Goal: Information Seeking & Learning: Find specific page/section

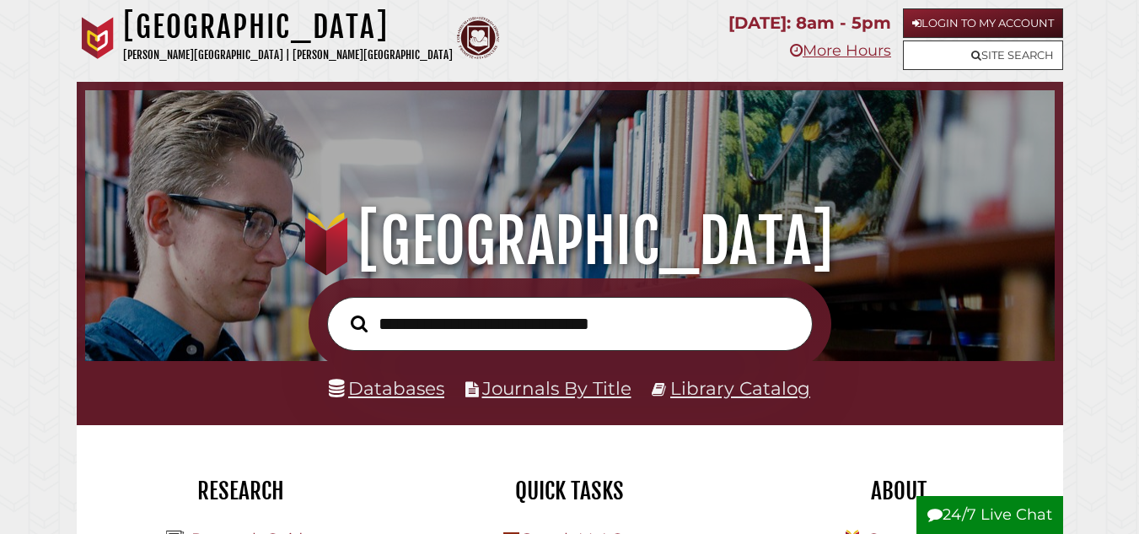
scroll to position [549, 961]
click at [400, 389] on link "Databases" at bounding box center [386, 388] width 115 height 22
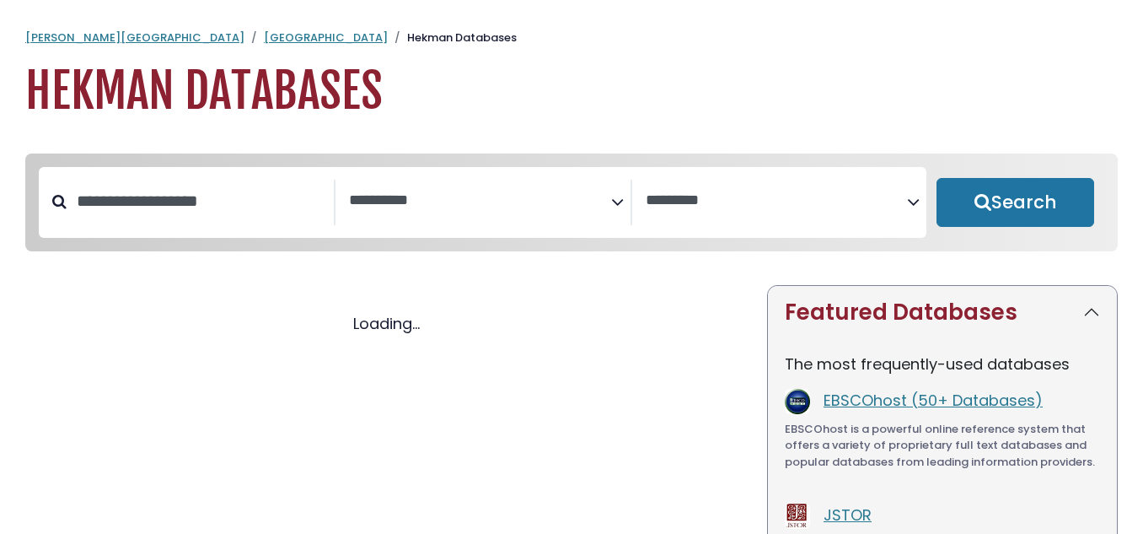
select select "Database Subject Filter"
select select "Database Vendors Filter"
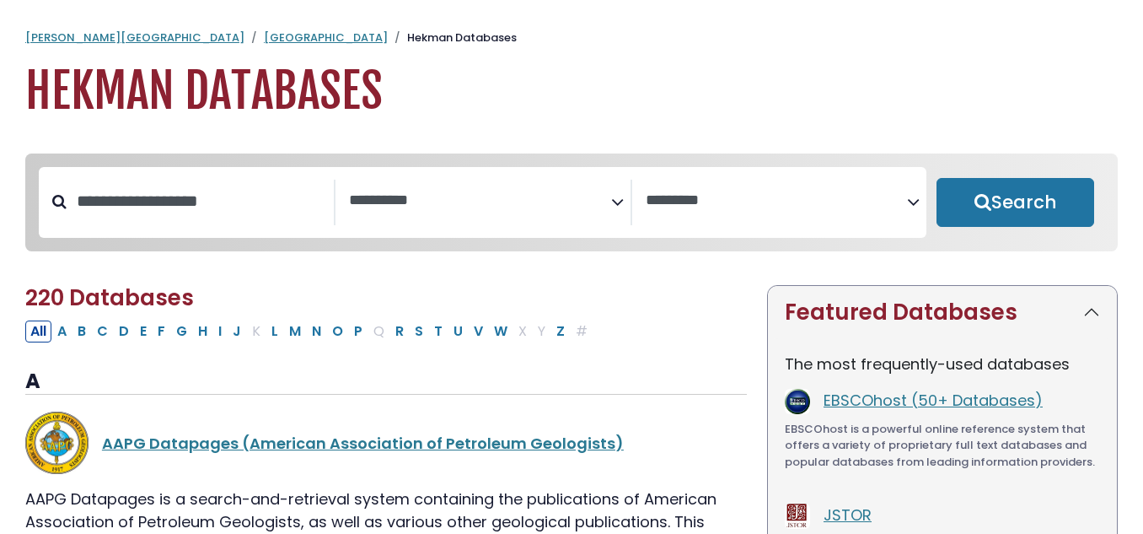
select select "Database Subject Filter"
select select "Database Vendors Filter"
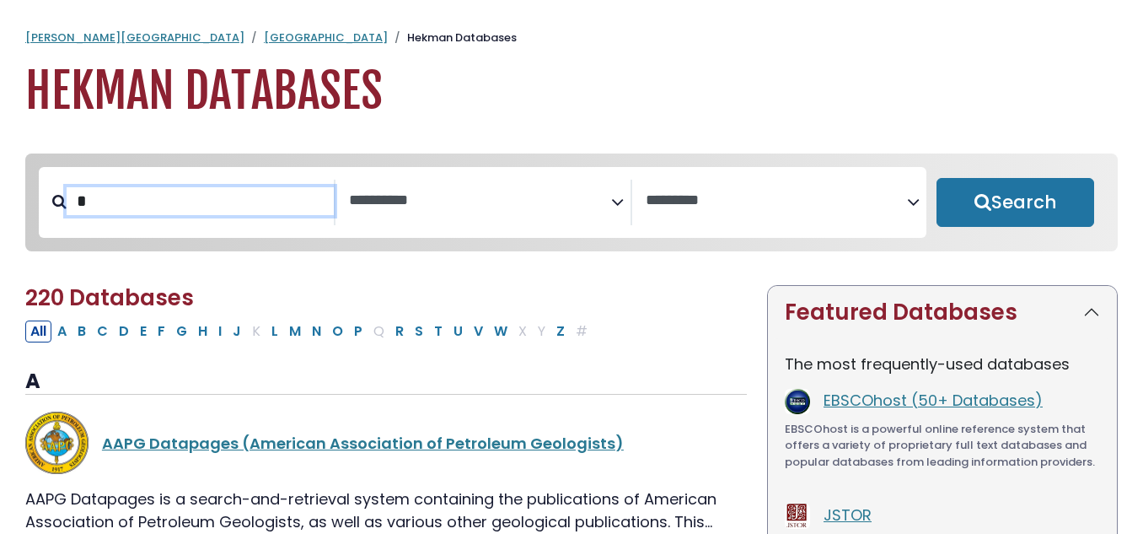
click at [210, 197] on input "*" at bounding box center [200, 201] width 267 height 28
type input "****"
click at [937, 178] on button "Search" at bounding box center [1016, 202] width 158 height 49
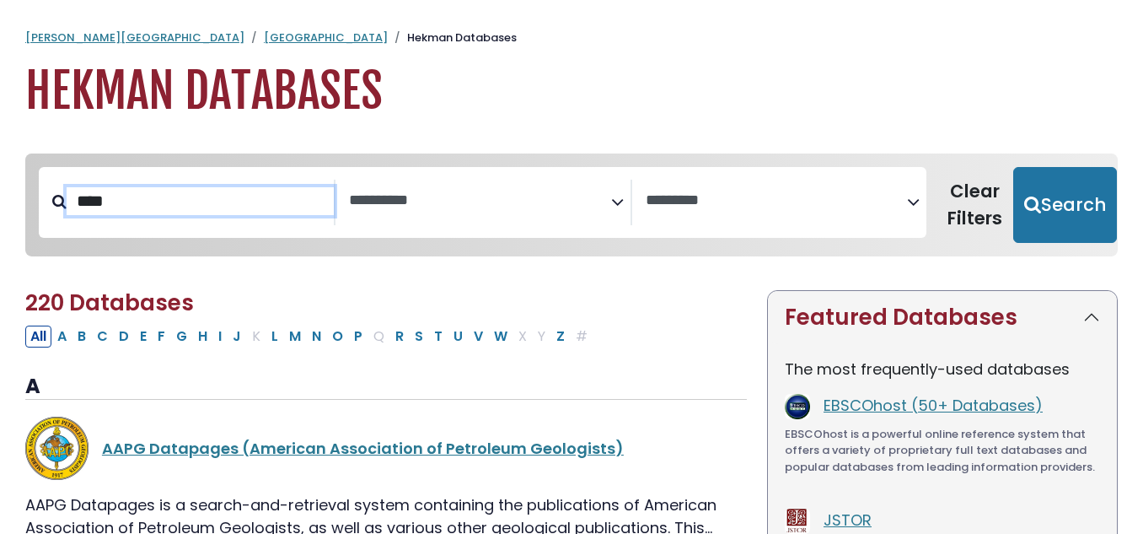
select select "Database Subject Filter"
select select "Database Vendors Filter"
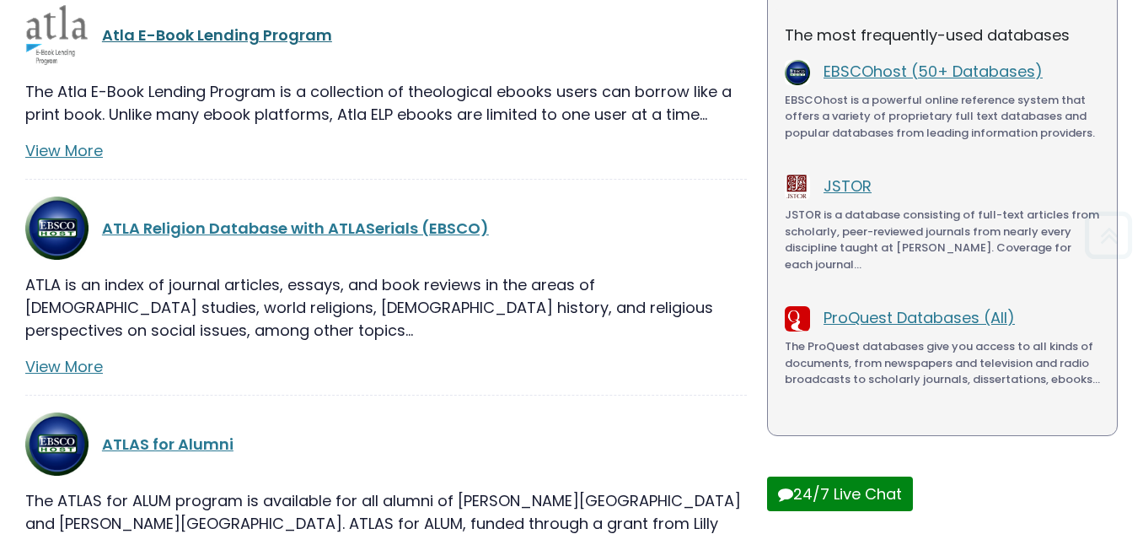
scroll to position [336, 0]
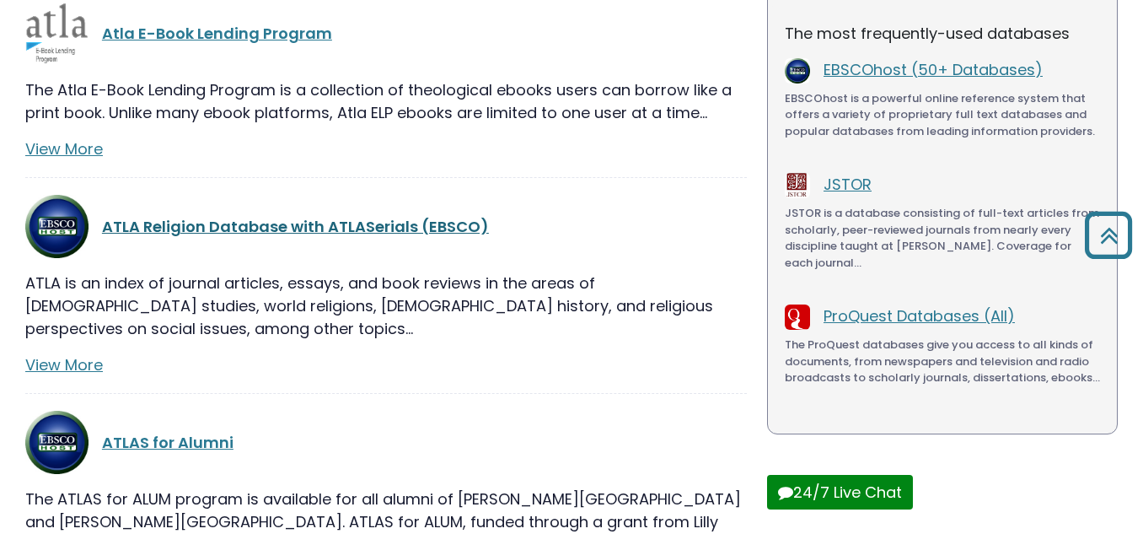
click at [295, 223] on link "ATLA Religion Database with ATLASerials (EBSCO)" at bounding box center [295, 226] width 387 height 21
